Goal: Task Accomplishment & Management: Manage account settings

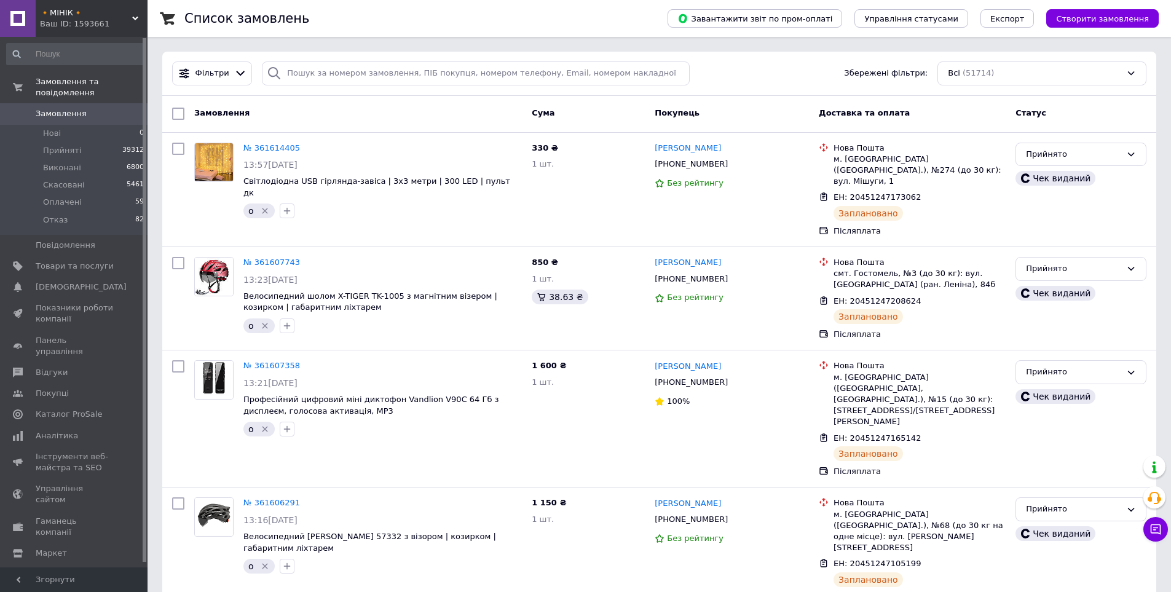
click at [68, 108] on span "Замовлення" at bounding box center [61, 113] width 51 height 11
